Goal: Task Accomplishment & Management: Complete application form

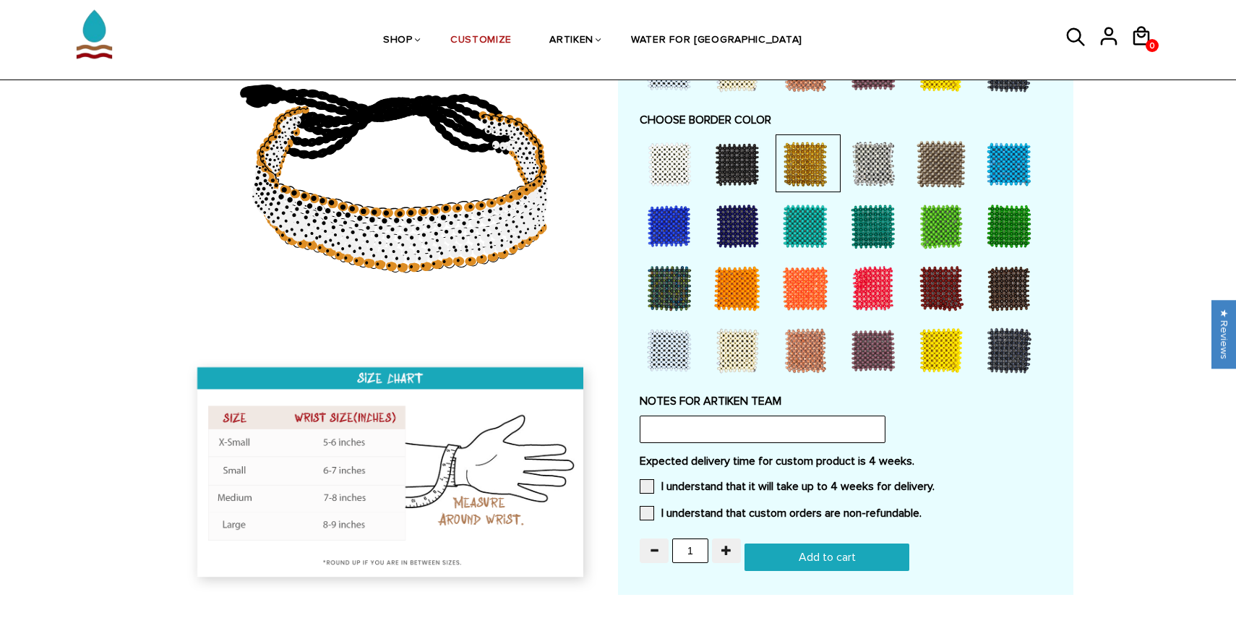
scroll to position [1045, 0]
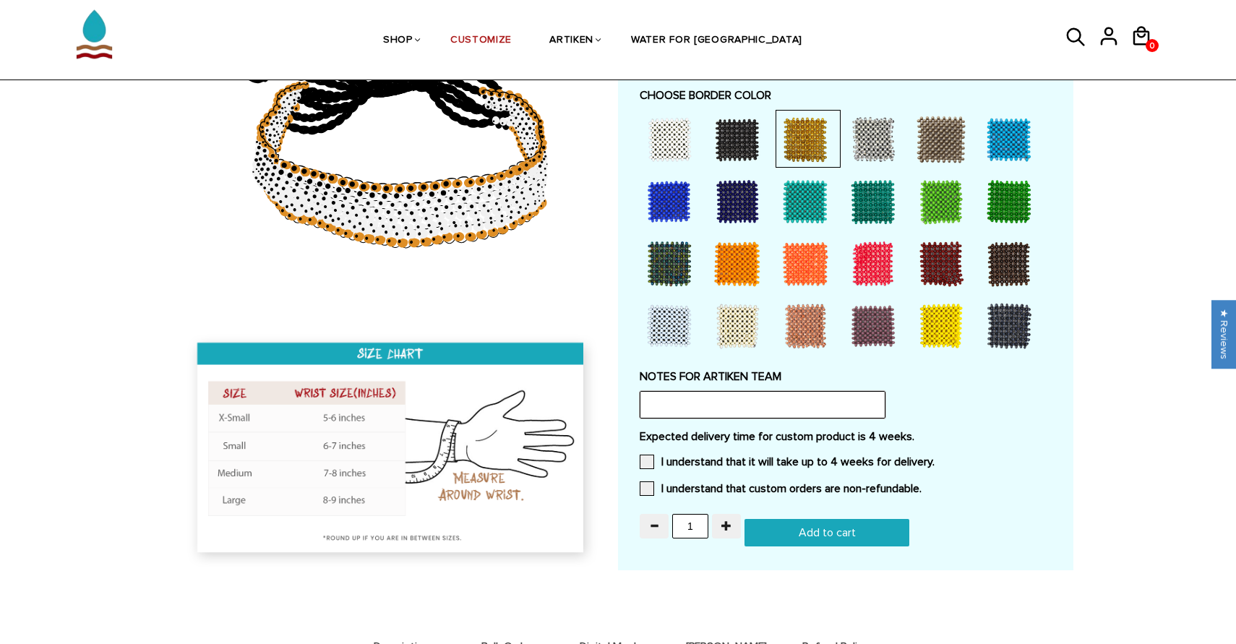
click at [715, 391] on input "text" at bounding box center [763, 404] width 246 height 27
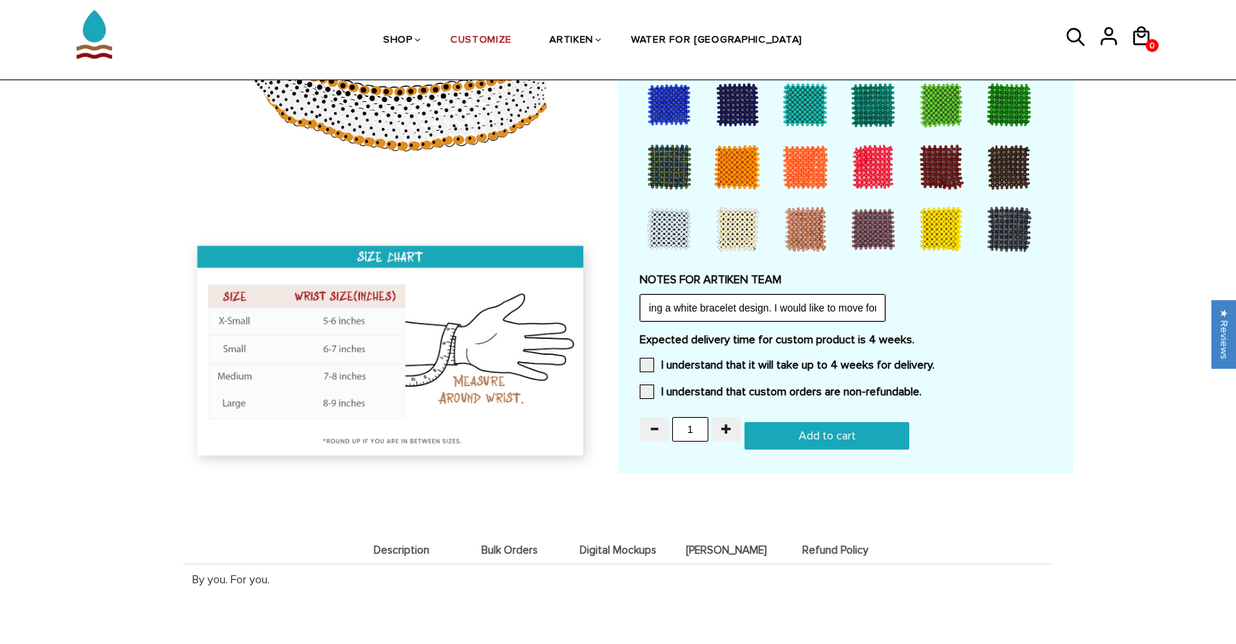
scroll to position [1141, 0]
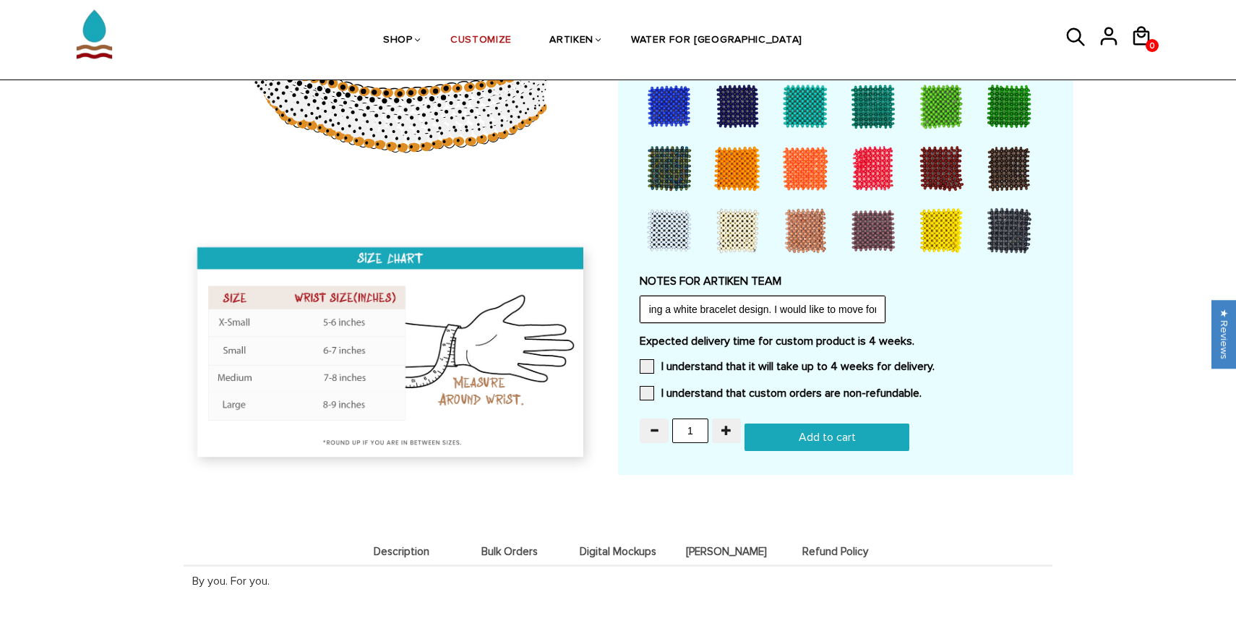
click at [876, 306] on input "Hey Artiken Team! UWL would love to place another order for bracelets this year…" at bounding box center [763, 309] width 246 height 27
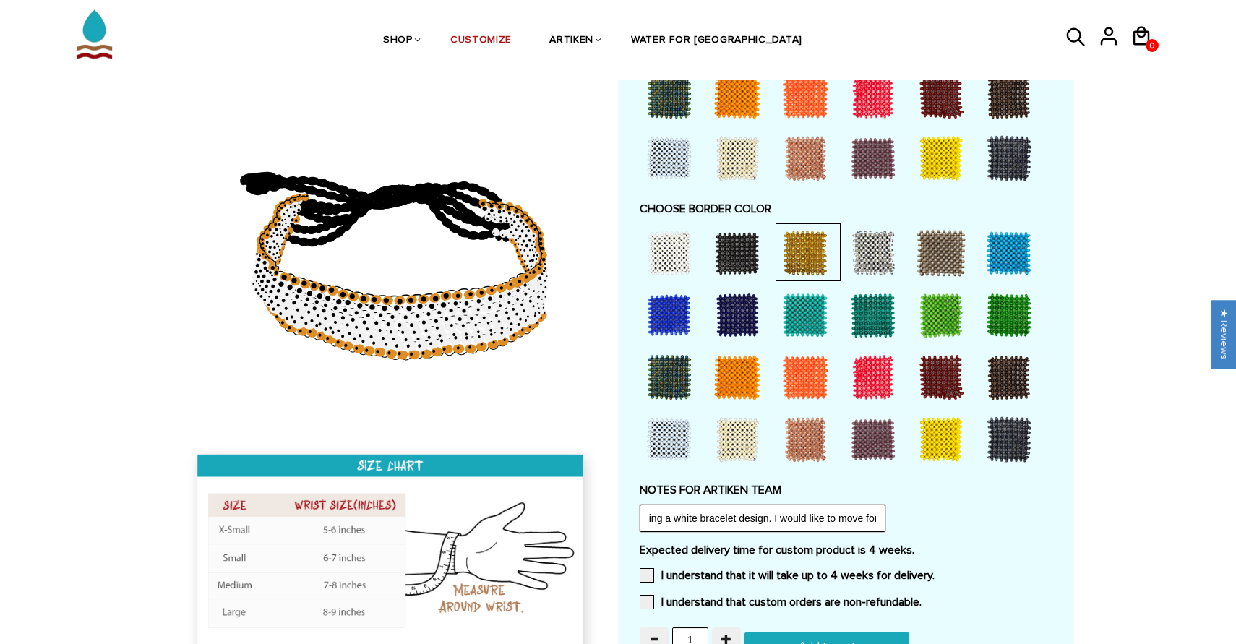
scroll to position [930, 0]
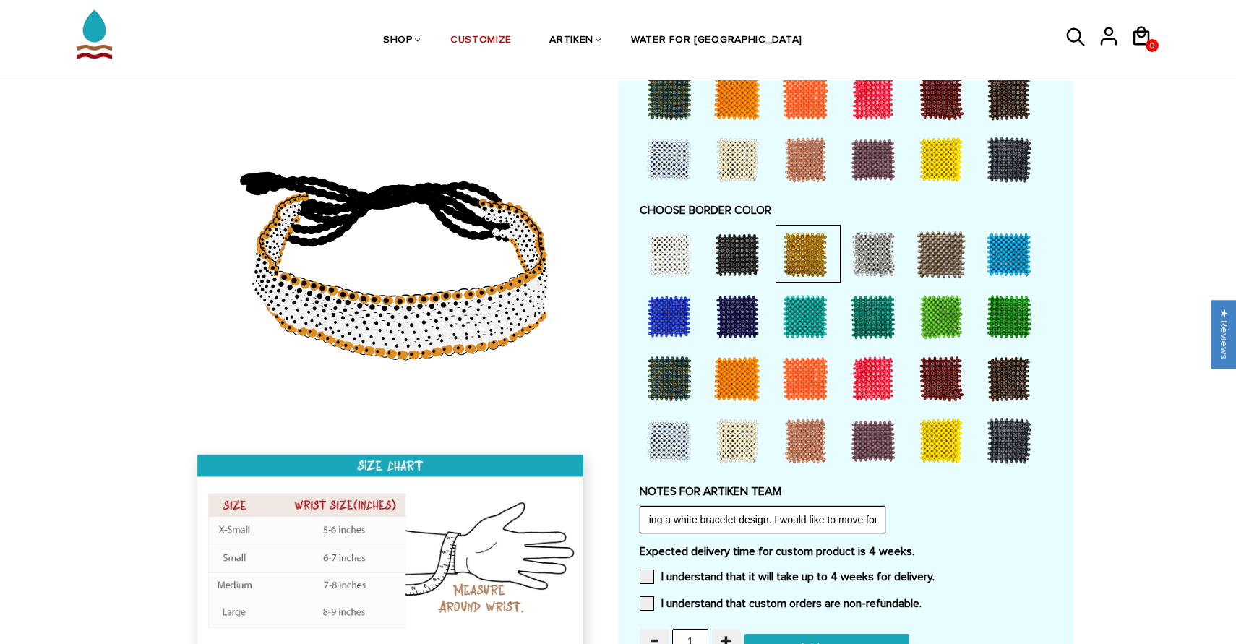
type input "Hey Artiken Team! UWL would love to place another order for bracelets this year…"
click at [682, 261] on div at bounding box center [670, 255] width 58 height 58
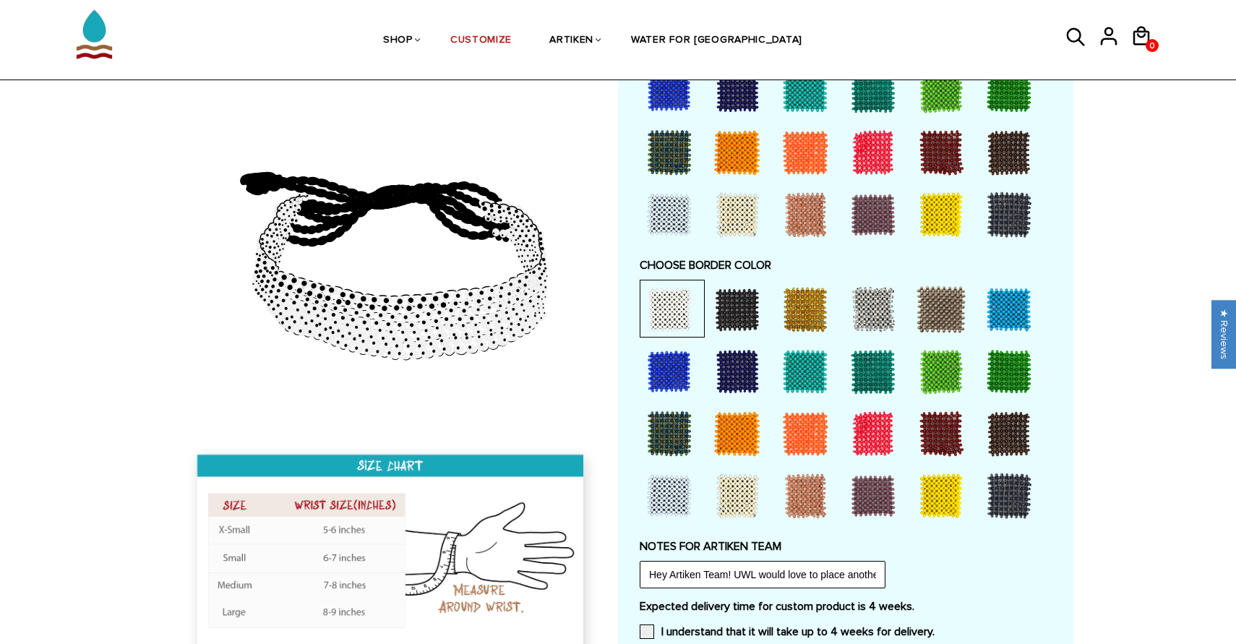
scroll to position [959, 0]
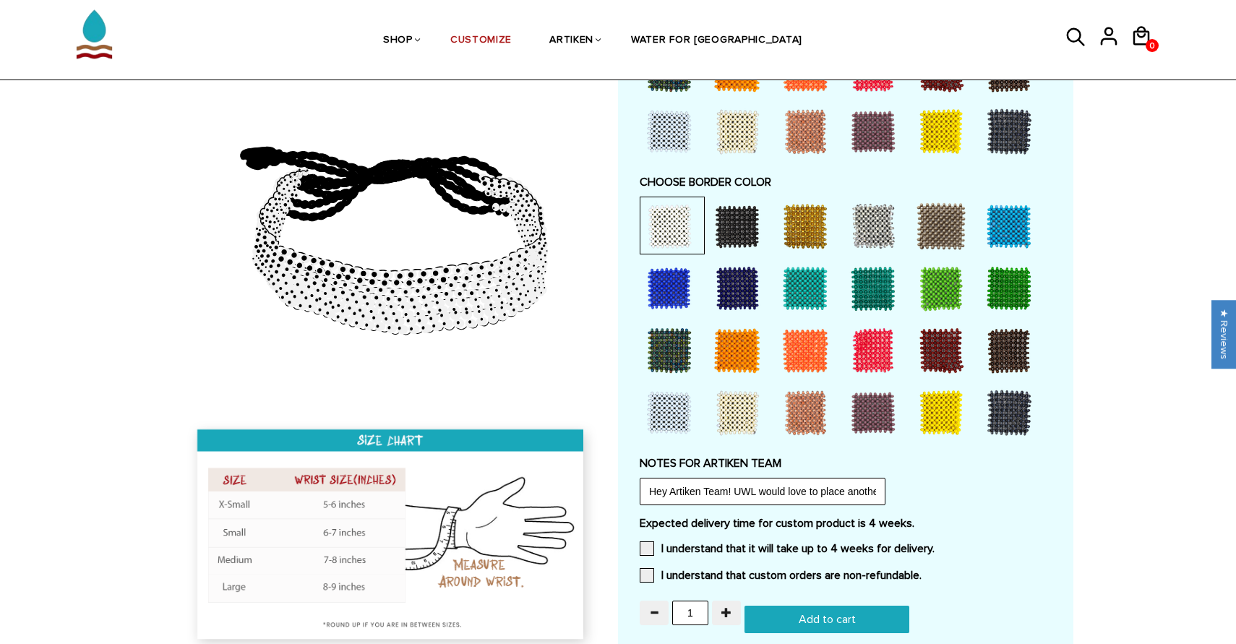
click at [813, 465] on label "NOTES FOR ARTIKEN TEAM" at bounding box center [846, 463] width 412 height 14
click at [646, 541] on span at bounding box center [647, 548] width 14 height 14
click at [935, 544] on input "I understand that it will take up to 4 weeks for delivery." at bounding box center [935, 544] width 0 height 0
click at [649, 575] on span at bounding box center [647, 575] width 14 height 14
click at [922, 571] on input "I understand that custom orders are non-refundable." at bounding box center [922, 571] width 0 height 0
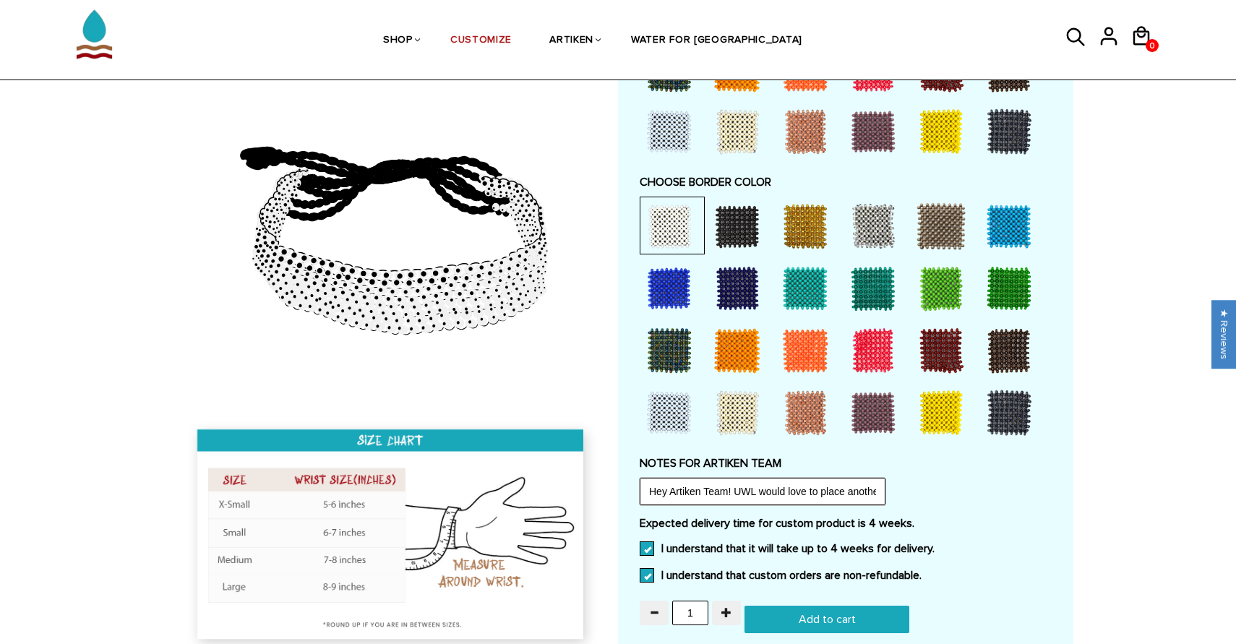
click at [833, 487] on input "Hey Artiken Team! UWL would love to place another order for bracelets this year…" at bounding box center [763, 491] width 246 height 27
click at [800, 491] on input "Hey Artiken Team! UWL would love to place another order for bracelets this year…" at bounding box center [763, 491] width 246 height 27
click at [818, 489] on input "Hey Artiken Team! UWL would love to place another order for bracelets this year…" at bounding box center [763, 491] width 246 height 27
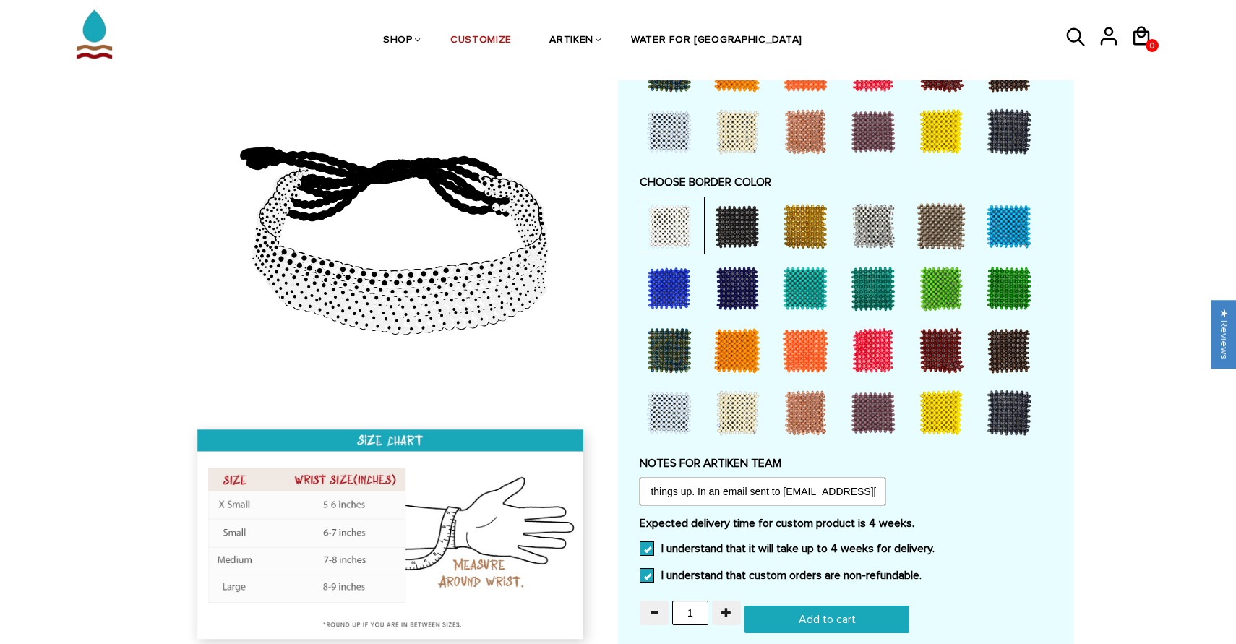
click at [818, 488] on input "Hey Artiken Team! UWL would love to place another order for bracelets this year…" at bounding box center [763, 491] width 246 height 27
click at [817, 488] on input "Hey Artiken Team! UWL would love to place another order for bracelets this year…" at bounding box center [763, 491] width 246 height 27
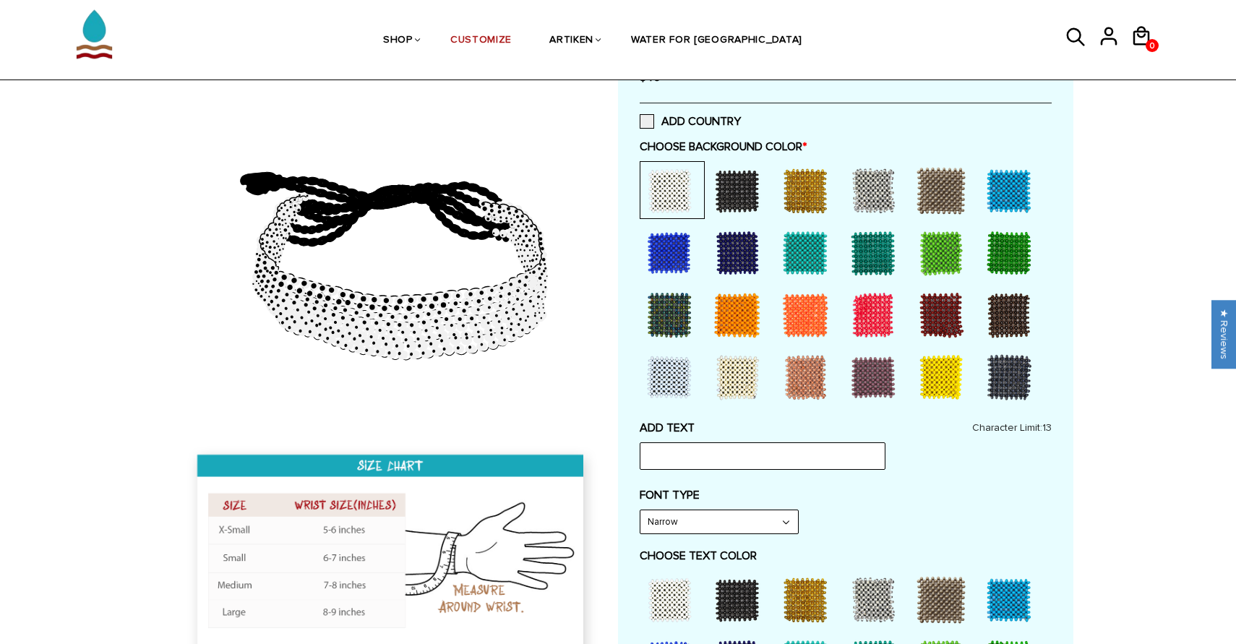
scroll to position [299, 0]
